Goal: Task Accomplishment & Management: Complete application form

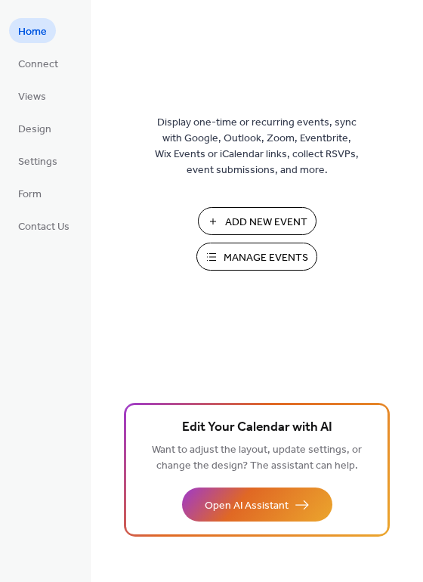
click at [249, 222] on span "Add New Event" at bounding box center [266, 223] width 82 height 16
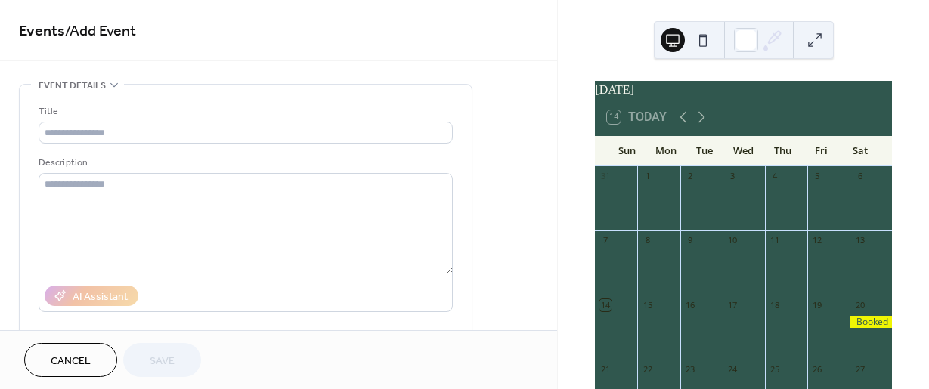
click at [850, 265] on div at bounding box center [871, 270] width 42 height 39
click at [305, 150] on div "Title Description AI Assistant Location Link to Google Maps Event color" at bounding box center [246, 280] width 414 height 352
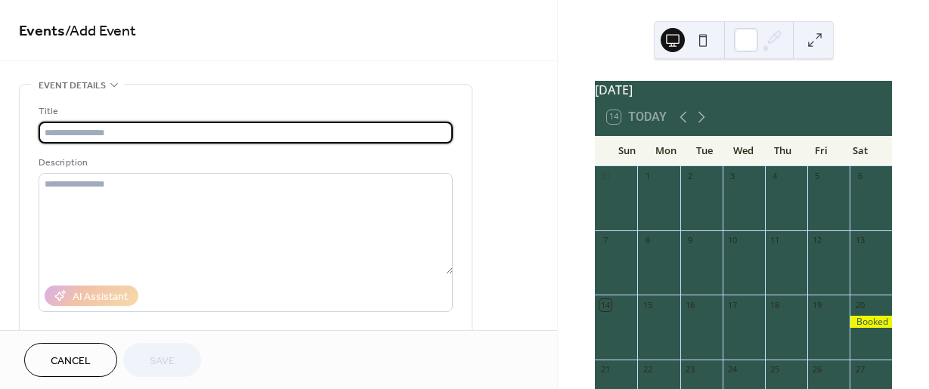
click at [295, 137] on input "text" at bounding box center [246, 133] width 414 height 22
type input "******"
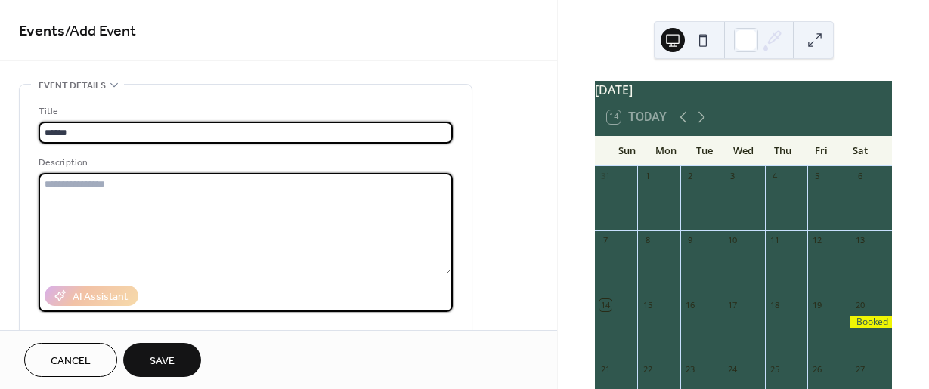
type textarea "*"
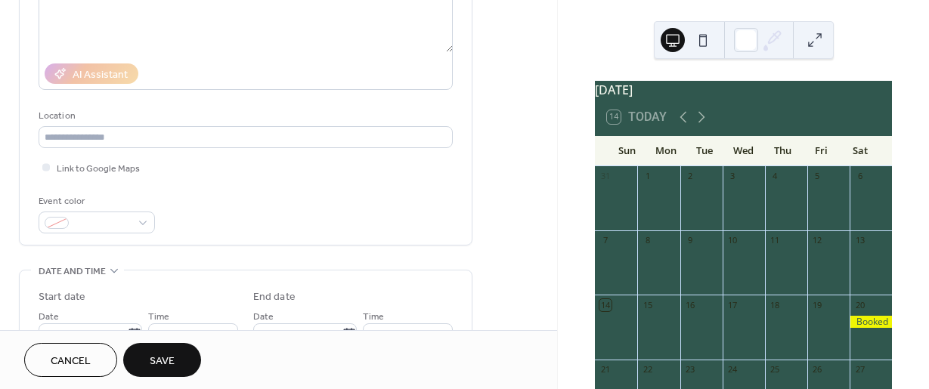
scroll to position [226, 0]
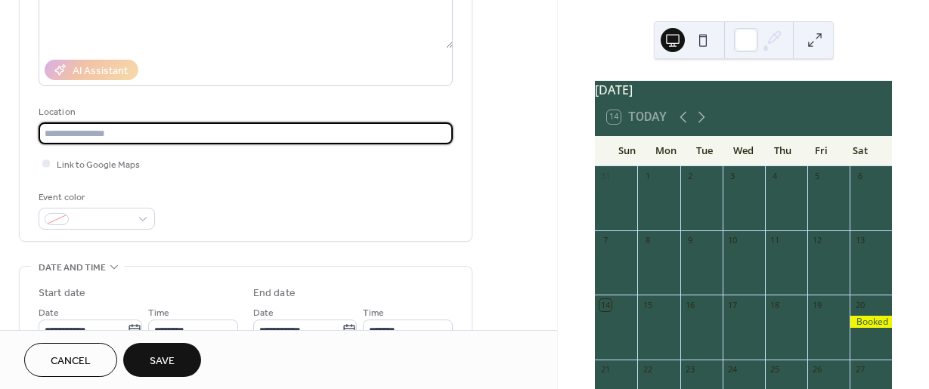
click at [251, 130] on input "text" at bounding box center [246, 134] width 414 height 22
click at [136, 217] on div at bounding box center [97, 219] width 116 height 22
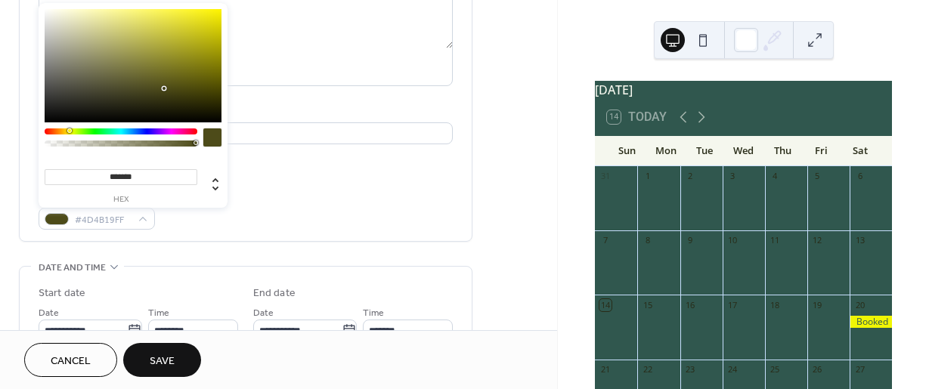
click at [70, 132] on div at bounding box center [121, 132] width 153 height 6
click at [70, 132] on div at bounding box center [70, 131] width 5 height 5
type input "*******"
click at [219, 13] on div at bounding box center [133, 65] width 177 height 113
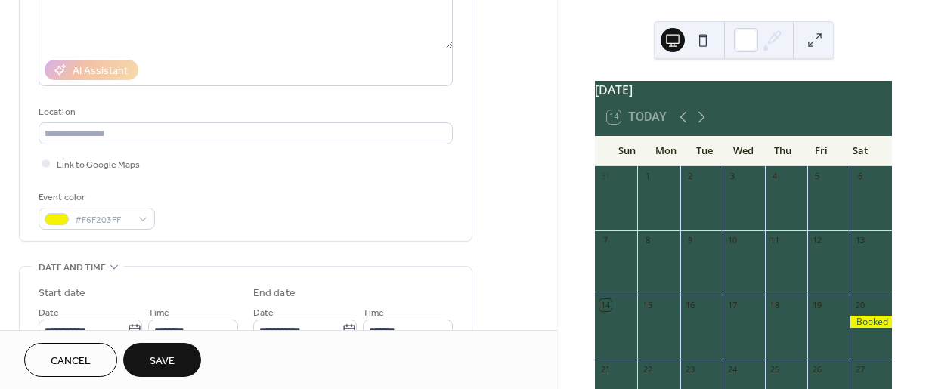
click at [285, 194] on div "Event color #F6F203FF" at bounding box center [246, 210] width 414 height 40
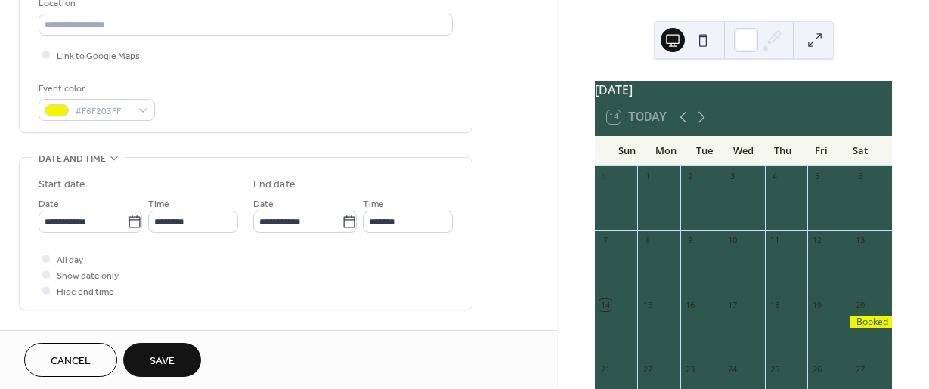
scroll to position [346, 0]
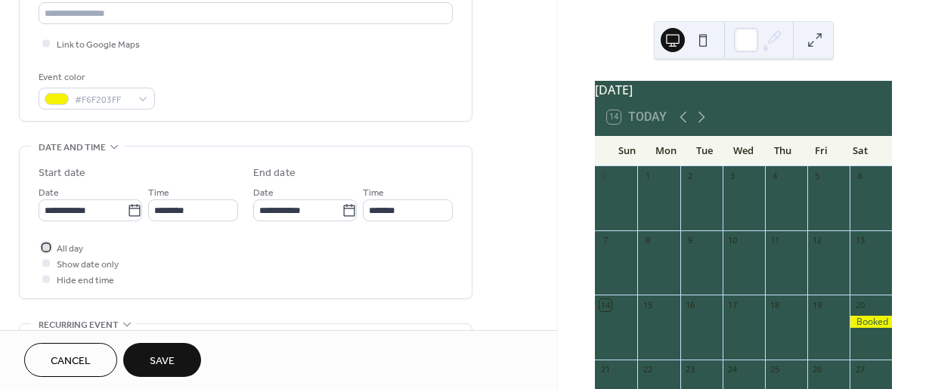
click at [40, 247] on div at bounding box center [46, 247] width 15 height 15
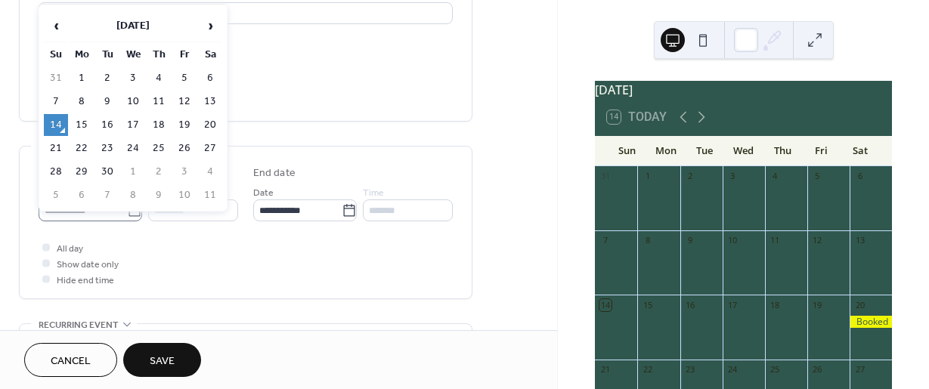
click at [131, 203] on icon at bounding box center [134, 210] width 15 height 15
click at [127, 203] on input "**********" at bounding box center [83, 211] width 88 height 22
click at [205, 101] on td "13" at bounding box center [210, 101] width 24 height 22
type input "**********"
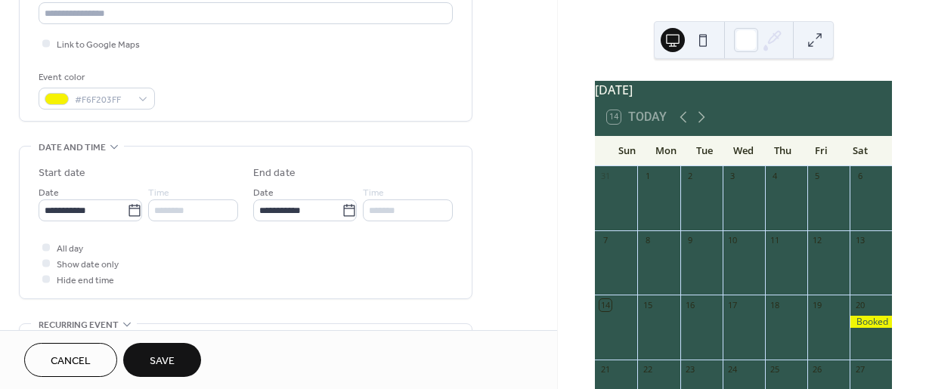
click at [167, 357] on span "Save" at bounding box center [162, 362] width 25 height 16
